Goal: Communication & Community: Participate in discussion

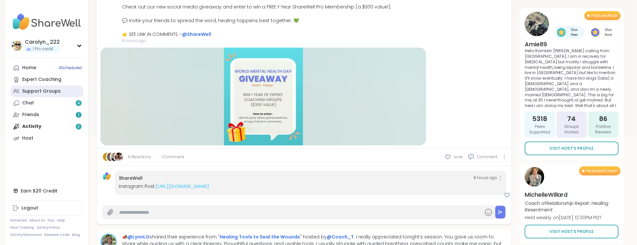
scroll to position [133, 0]
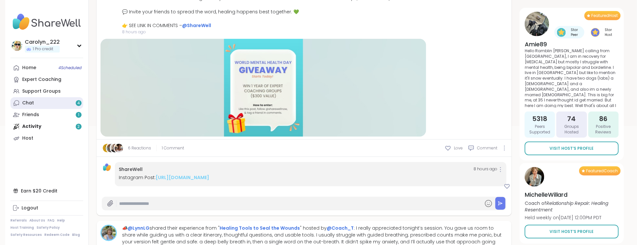
click at [32, 104] on div "Chat 4" at bounding box center [28, 103] width 12 height 7
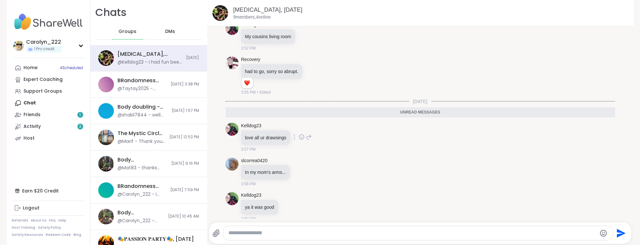
scroll to position [256, 0]
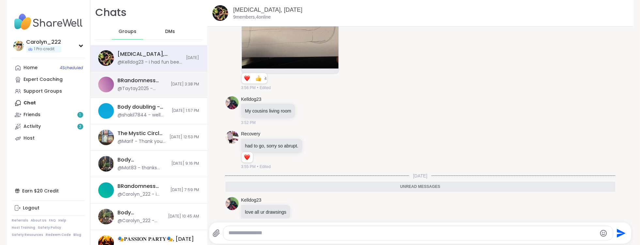
click at [145, 86] on div "@Taytay2025 - Thanks [PERSON_NAME] I sent you a friend request so we can chat i…" at bounding box center [142, 88] width 49 height 7
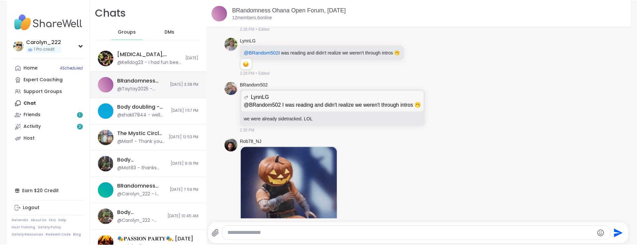
scroll to position [5573, 0]
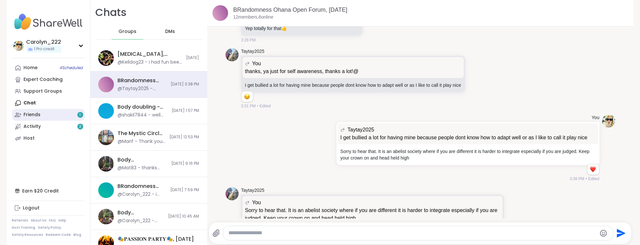
click at [51, 116] on link "Friends 1" at bounding box center [48, 115] width 73 height 12
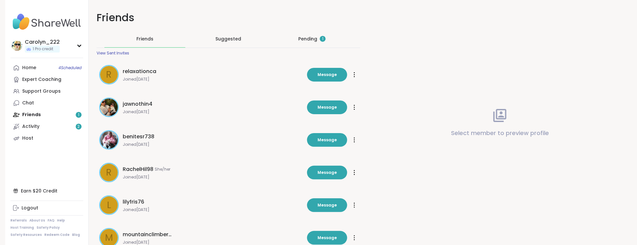
click at [312, 38] on div "Pending 1" at bounding box center [311, 39] width 27 height 7
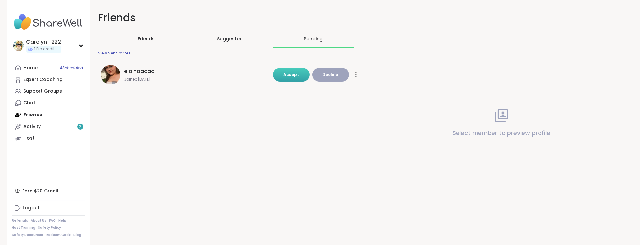
click at [294, 72] on span "Accept" at bounding box center [292, 75] width 16 height 6
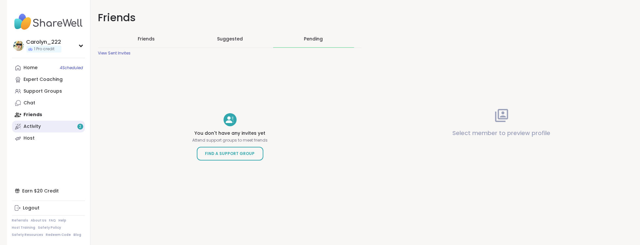
click at [50, 128] on link "Activity 2" at bounding box center [48, 127] width 73 height 12
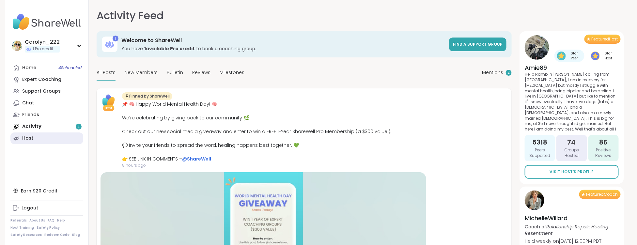
click at [40, 132] on link "Host" at bounding box center [46, 138] width 73 height 12
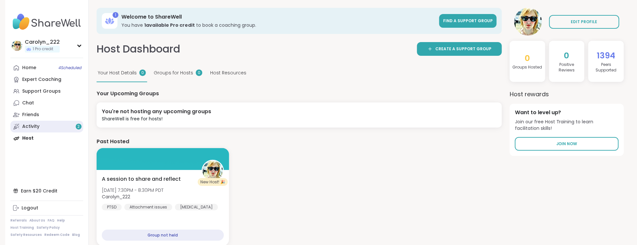
click at [41, 131] on link "Activity 2" at bounding box center [46, 127] width 73 height 12
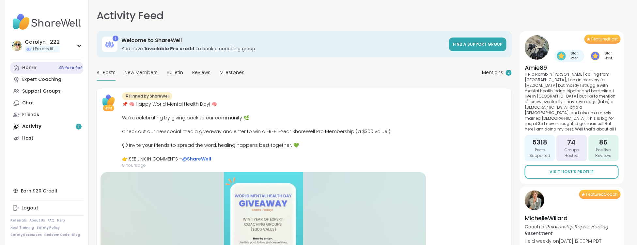
click at [28, 69] on div "Home 4 Scheduled" at bounding box center [29, 68] width 14 height 7
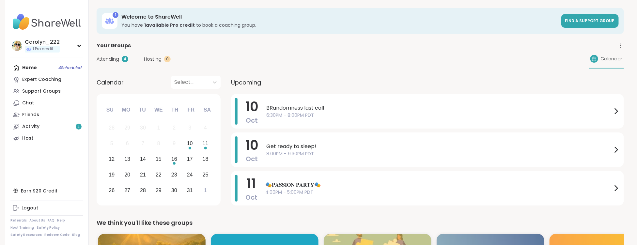
click at [40, 68] on div "Home 4 Scheduled Expert Coaching Support Groups Chat Friends Activity 2 Host" at bounding box center [46, 103] width 73 height 82
click at [29, 70] on div "Home 4 Scheduled Expert Coaching Support Groups Chat Friends Activity 2 Host" at bounding box center [46, 103] width 73 height 82
click at [61, 69] on div "Home 4 Scheduled Expert Coaching Support Groups Chat Friends Activity 2 Host" at bounding box center [46, 103] width 73 height 82
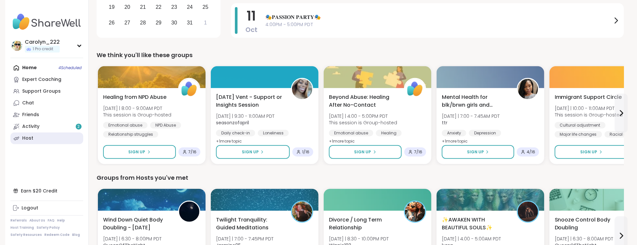
scroll to position [183, 0]
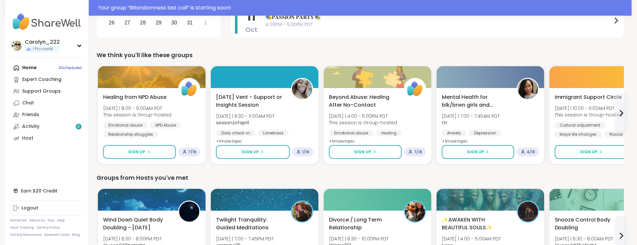
click at [38, 72] on div "Home 4 Scheduled Expert Coaching Support Groups Chat Friends Activity 2 Host" at bounding box center [46, 103] width 73 height 82
click at [45, 68] on div "Home 4 Scheduled Expert Coaching Support Groups Chat Friends Activity 2 Host" at bounding box center [46, 103] width 73 height 82
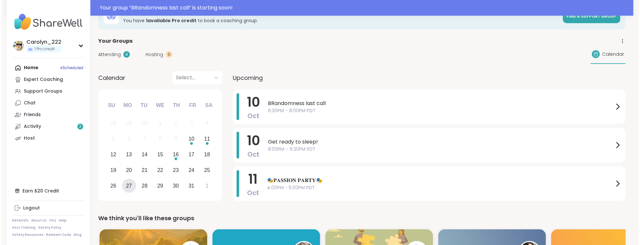
scroll to position [0, 0]
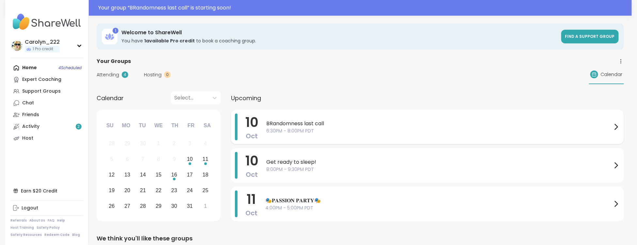
click at [288, 133] on span "6:30PM - 8:00PM PDT" at bounding box center [439, 131] width 346 height 7
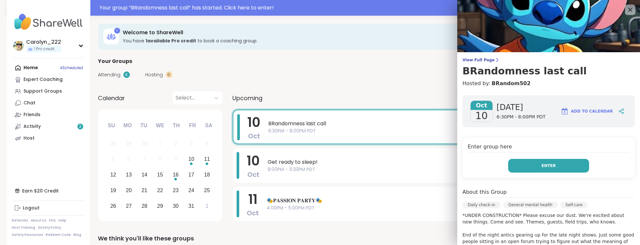
click at [521, 167] on button "Enter" at bounding box center [548, 166] width 81 height 14
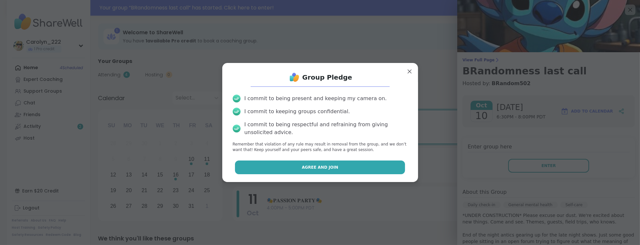
click at [378, 169] on button "Agree and Join" at bounding box center [320, 168] width 170 height 14
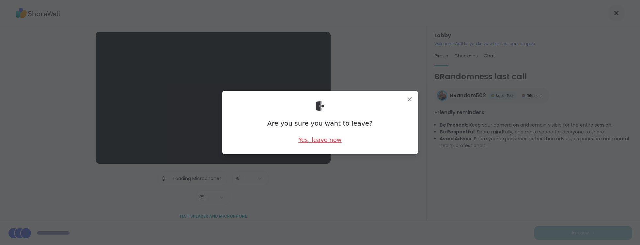
click at [318, 140] on div "Yes, leave now" at bounding box center [319, 140] width 43 height 8
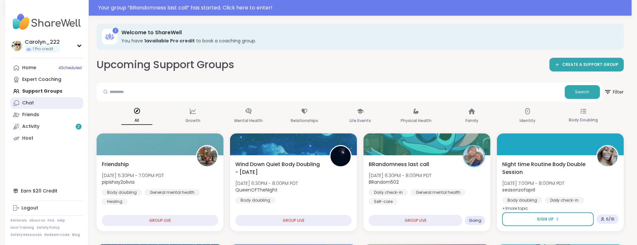
click at [31, 105] on div "Chat" at bounding box center [28, 103] width 12 height 7
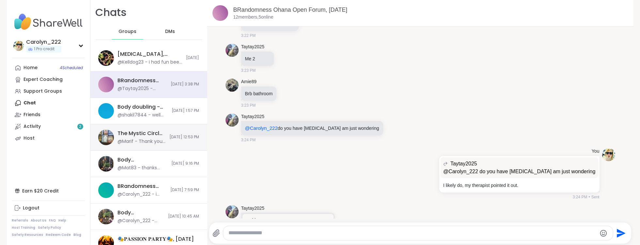
scroll to position [6022, 0]
